Goal: Information Seeking & Learning: Learn about a topic

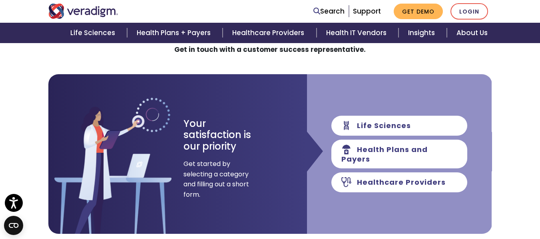
scroll to position [113, 0]
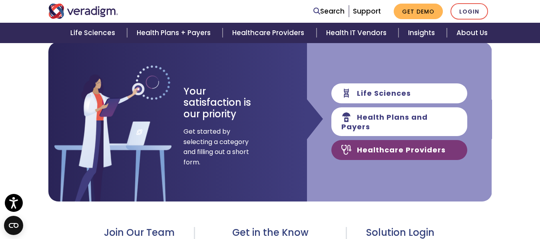
click at [397, 144] on link "Healthcare Providers" at bounding box center [399, 150] width 136 height 20
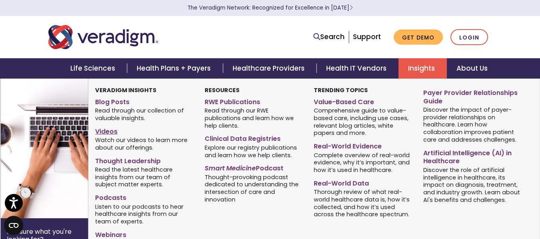
click at [107, 133] on link "Videos" at bounding box center [143, 131] width 97 height 12
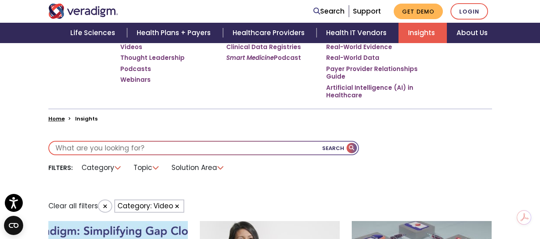
scroll to position [160, 0]
click at [158, 167] on li "Topic" at bounding box center [147, 168] width 36 height 12
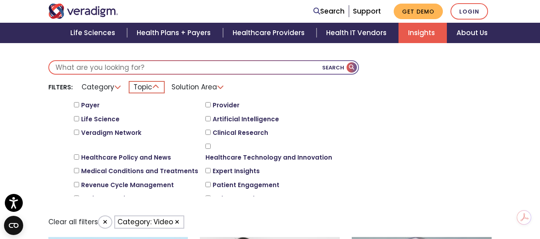
scroll to position [240, 0]
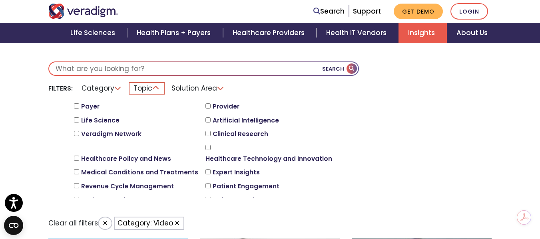
click at [226, 87] on li "Solution Area" at bounding box center [198, 88] width 63 height 12
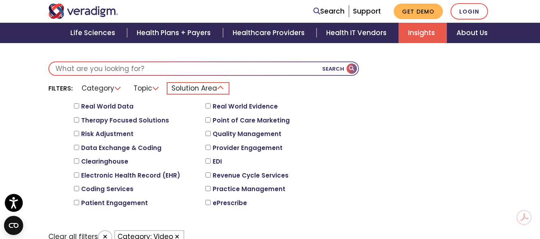
click at [335, 211] on div "Enterprise Resource Planning" at bounding box center [270, 218] width 130 height 14
click at [211, 214] on input "Enterprise Resource Planning" at bounding box center [207, 216] width 5 height 5
checkbox input "true"
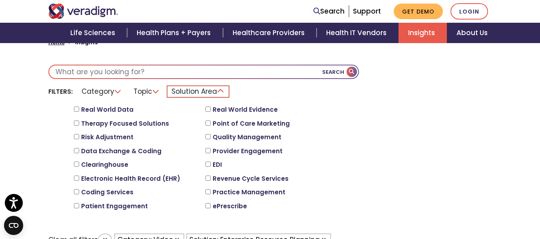
scroll to position [235, 0]
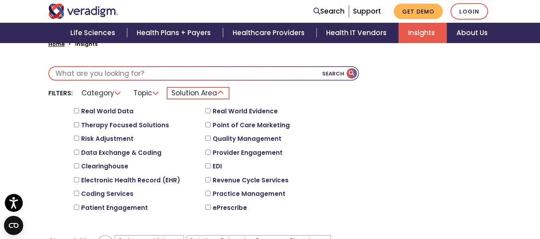
click at [193, 96] on li "Solution Area" at bounding box center [198, 93] width 63 height 12
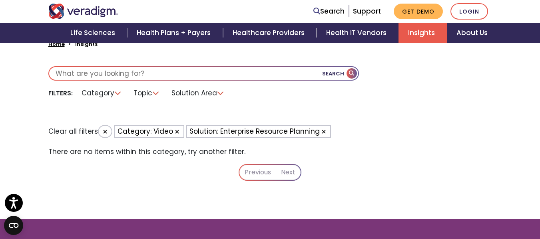
click at [219, 94] on li "Solution Area" at bounding box center [198, 93] width 63 height 12
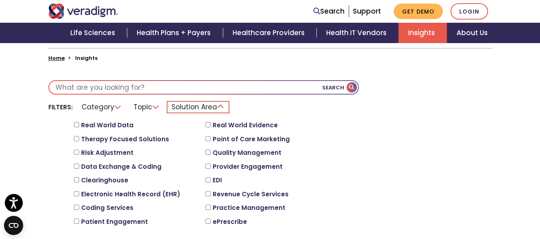
scroll to position [217, 0]
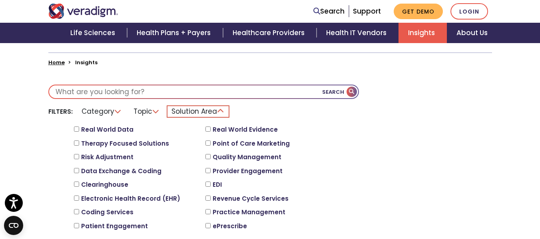
click at [205, 182] on input "EDI" at bounding box center [207, 184] width 5 height 5
checkbox input "true"
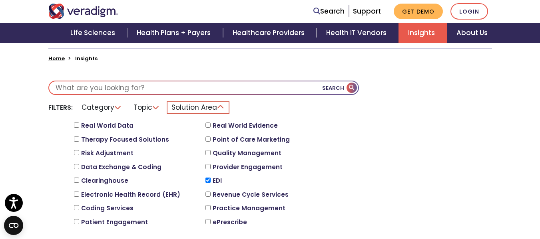
scroll to position [217, 0]
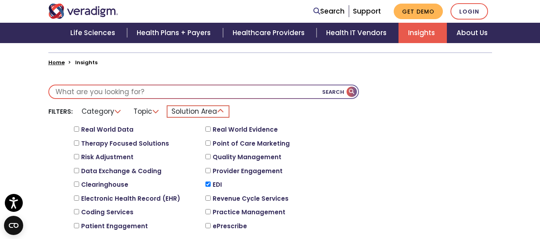
click at [348, 96] on button "Search" at bounding box center [340, 92] width 36 height 13
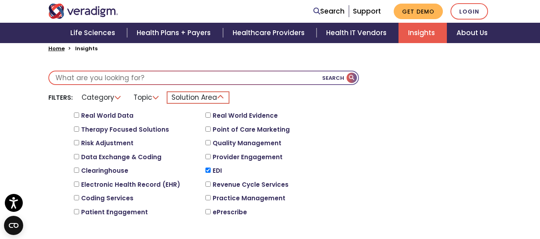
scroll to position [229, 0]
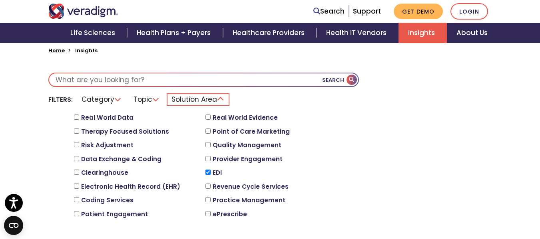
click at [79, 184] on input "Electronic Health Record (EHR)" at bounding box center [76, 186] width 5 height 5
checkbox input "true"
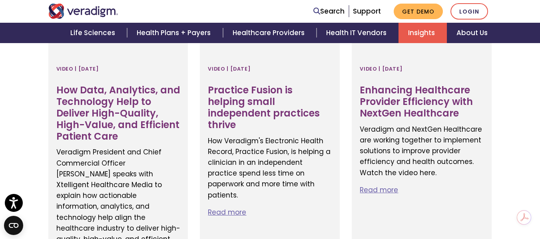
scroll to position [884, 0]
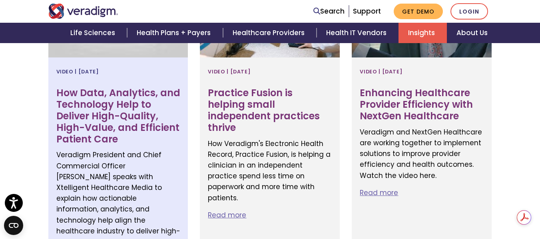
click at [125, 100] on h3 "How Data, Analytics, and Technology Help to Deliver High-Quality, High-Value, a…" at bounding box center [118, 117] width 124 height 58
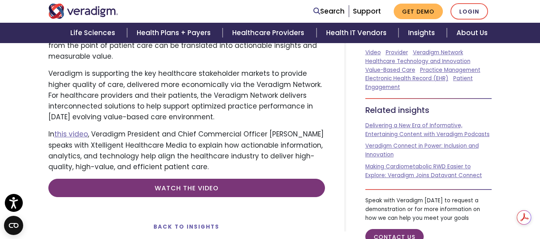
scroll to position [342, 0]
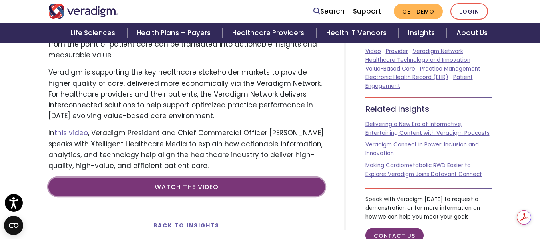
click at [262, 189] on link "Watch the Video" at bounding box center [186, 187] width 277 height 18
click at [189, 185] on link "Watch the Video" at bounding box center [186, 187] width 277 height 18
